Goal: Navigation & Orientation: Find specific page/section

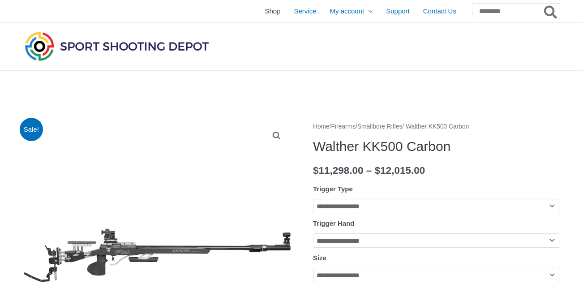
click at [264, 13] on span "Shop" at bounding box center [272, 11] width 16 height 22
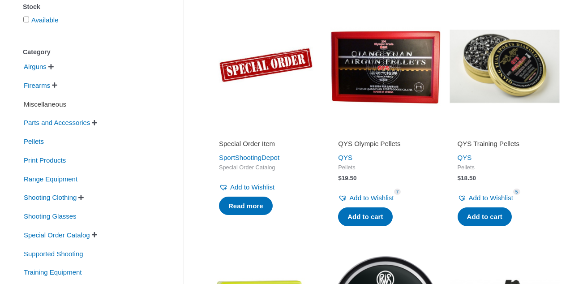
scroll to position [179, 0]
click at [57, 85] on span "" at bounding box center [54, 85] width 5 height 6
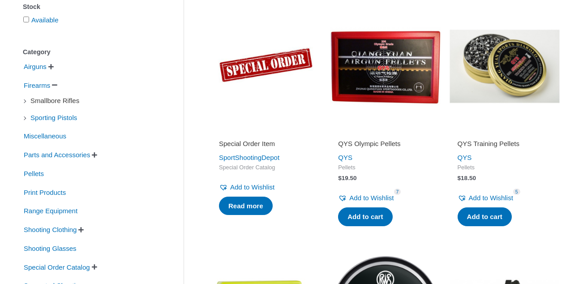
click at [48, 103] on span "Smallbore Rifles" at bounding box center [55, 100] width 51 height 15
